Goal: Find specific page/section: Find specific page/section

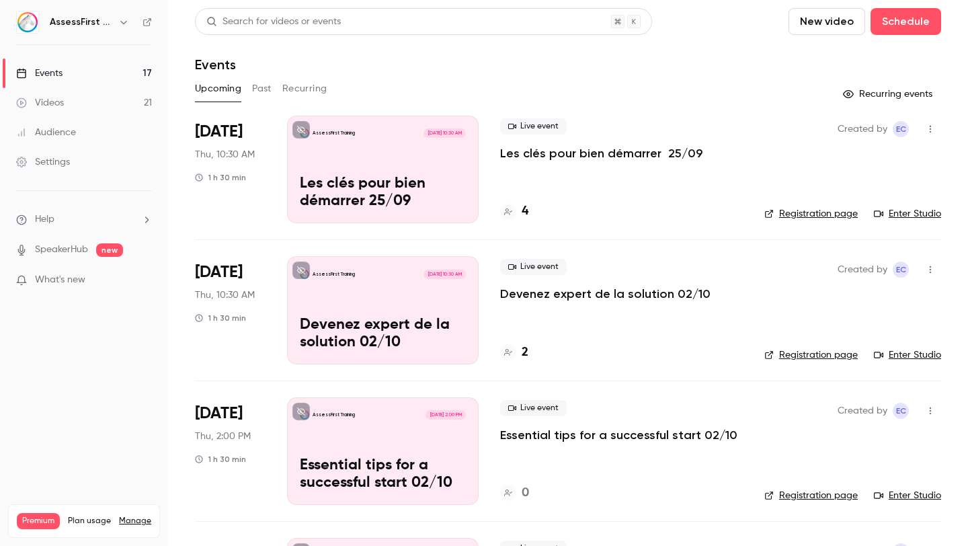
click at [98, 24] on h6 "AssessFirst Training" at bounding box center [81, 21] width 63 height 13
click at [124, 22] on icon "button" at bounding box center [123, 22] width 11 height 11
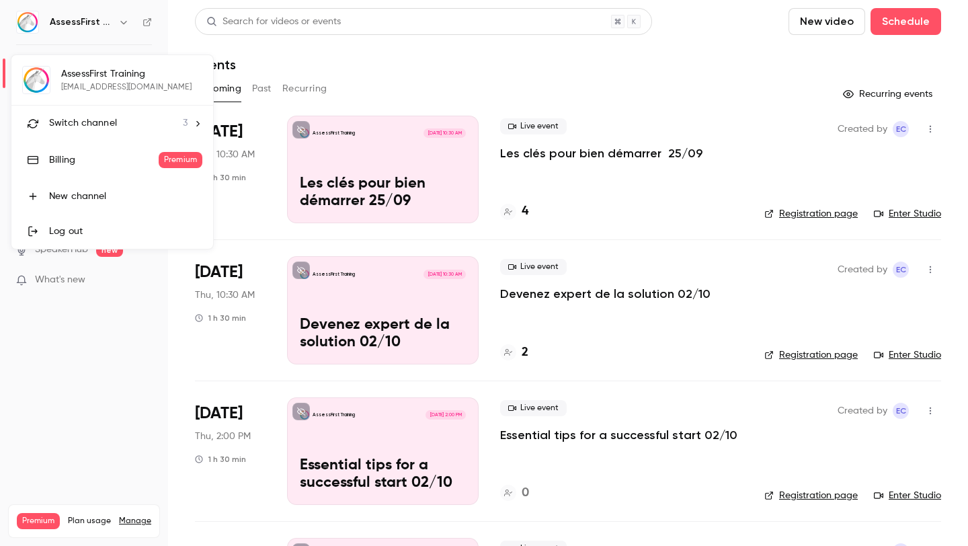
click at [100, 122] on span "Switch channel" at bounding box center [83, 123] width 68 height 14
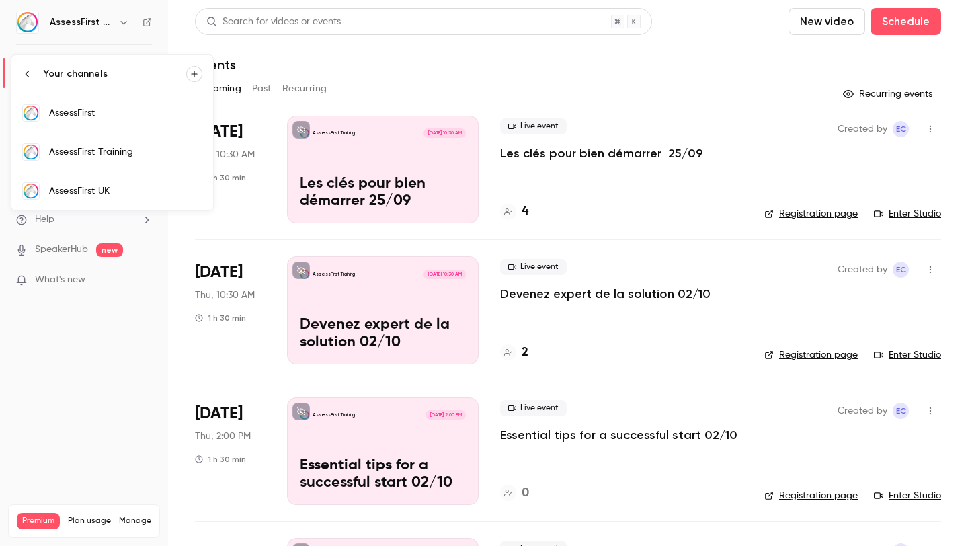
click at [112, 122] on link "AssessFirst" at bounding box center [112, 112] width 202 height 39
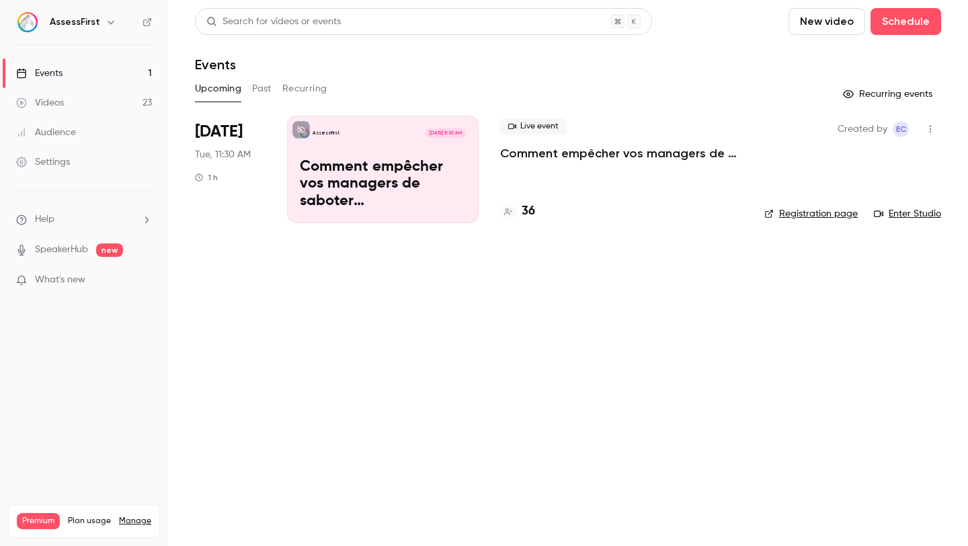
click at [261, 87] on button "Past" at bounding box center [262, 89] width 20 height 22
